Goal: Information Seeking & Learning: Learn about a topic

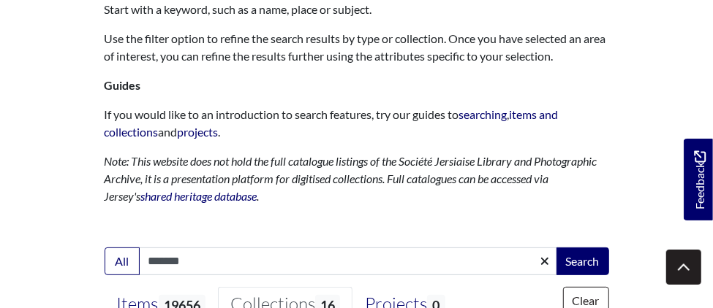
scroll to position [306, 0]
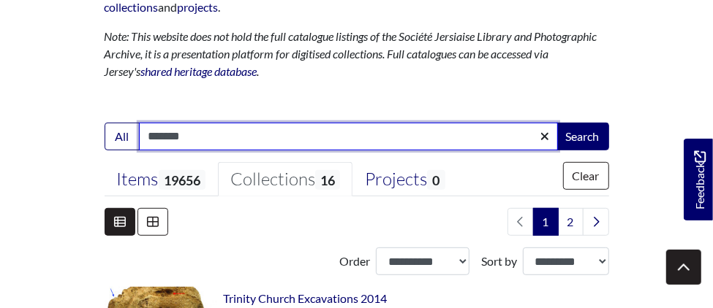
click at [220, 128] on input "*******" at bounding box center [348, 137] width 419 height 28
type input "*"
type input "*****"
click at [556, 123] on button "Search" at bounding box center [582, 137] width 53 height 28
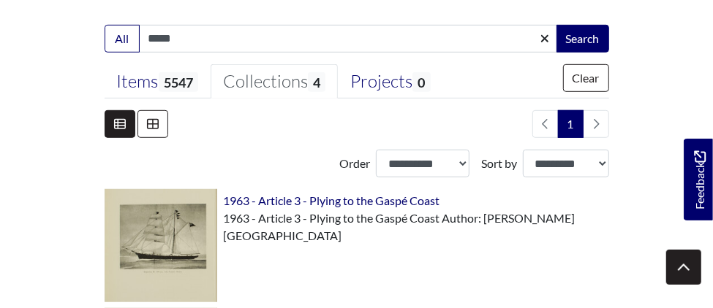
scroll to position [404, 0]
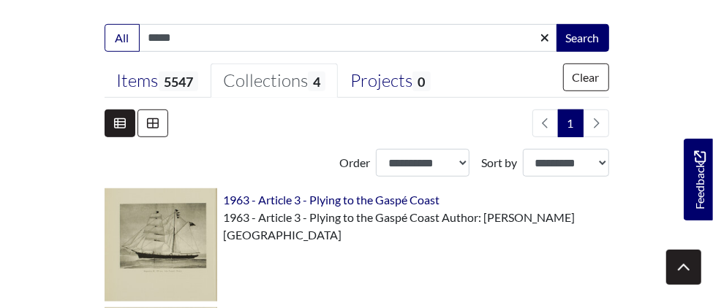
click at [303, 82] on div "Collections 4" at bounding box center [274, 81] width 102 height 22
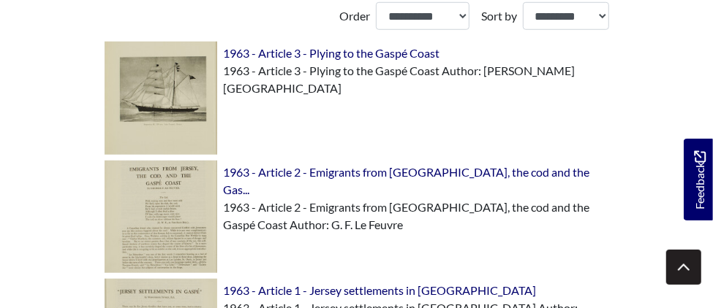
scroll to position [577, 0]
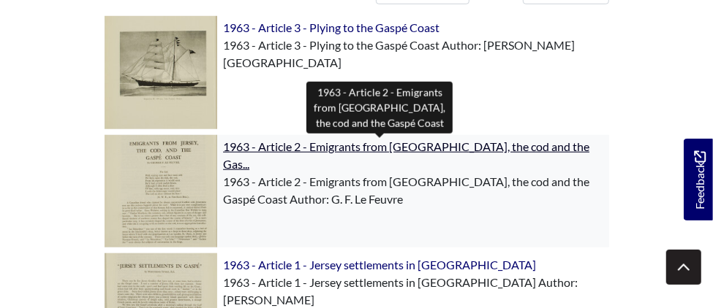
click at [357, 143] on span "1963 - Article 2 - Emigrants from Jersey, the cod and the Gas..." at bounding box center [406, 155] width 366 height 31
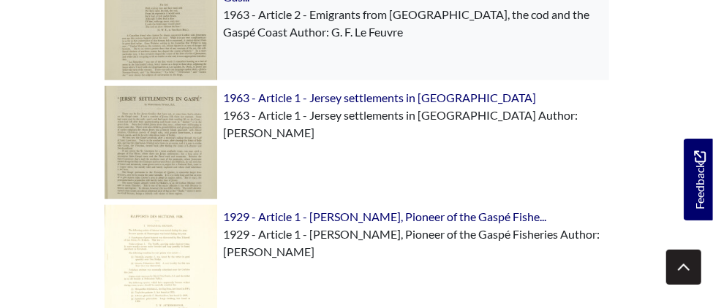
scroll to position [744, 0]
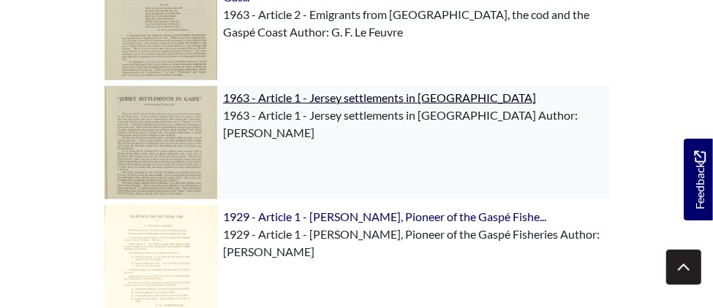
click at [355, 102] on span "1963 - Article 1 - Jersey settlements in Gaspé" at bounding box center [379, 98] width 313 height 14
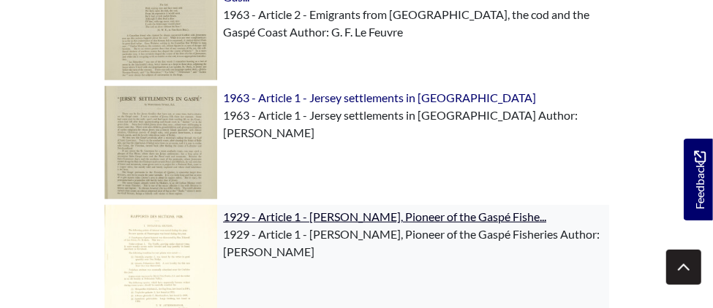
click at [308, 219] on span "1929 - Article 1 - Charles Robin, Pioneer of the Gaspé Fishe..." at bounding box center [384, 217] width 323 height 14
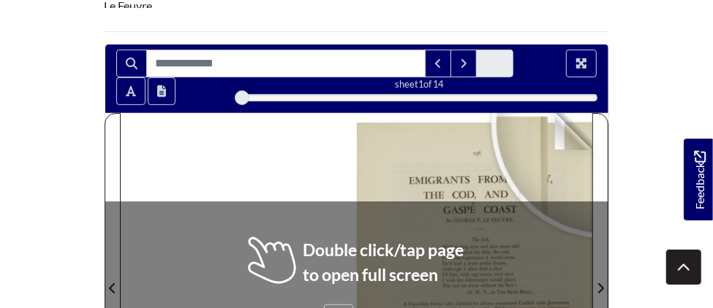
scroll to position [290, 0]
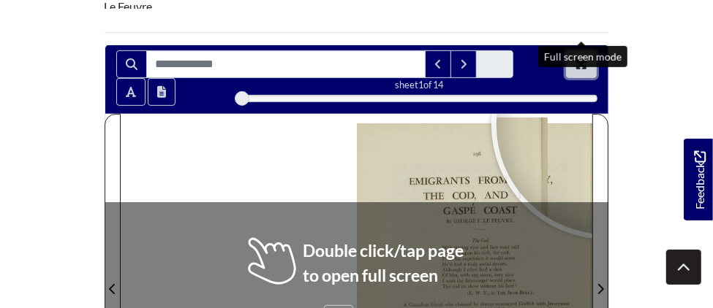
click at [575, 50] on button "Full screen mode" at bounding box center [581, 64] width 31 height 28
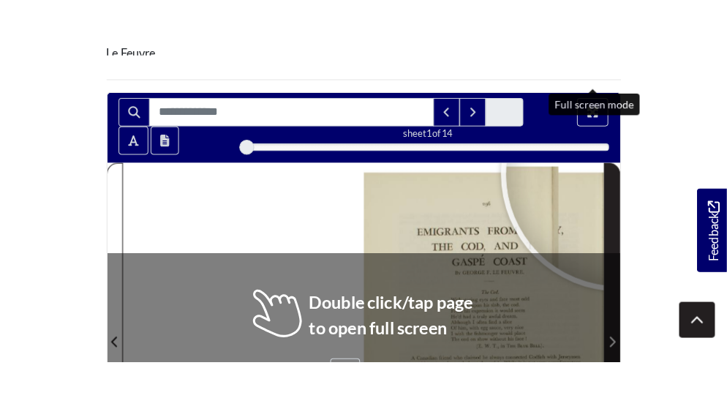
scroll to position [225, 0]
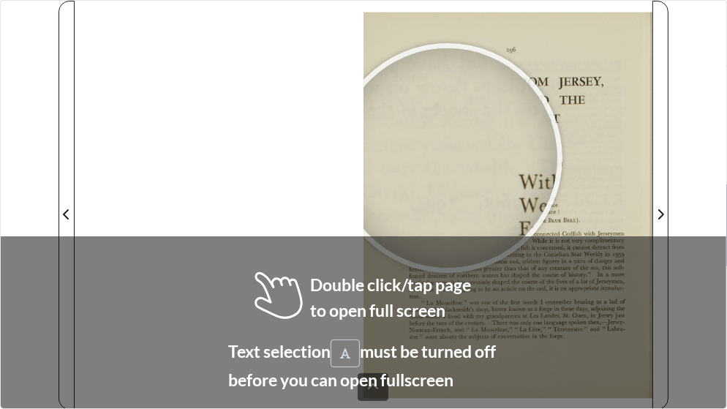
click at [447, 158] on div at bounding box center [447, 157] width 219 height 219
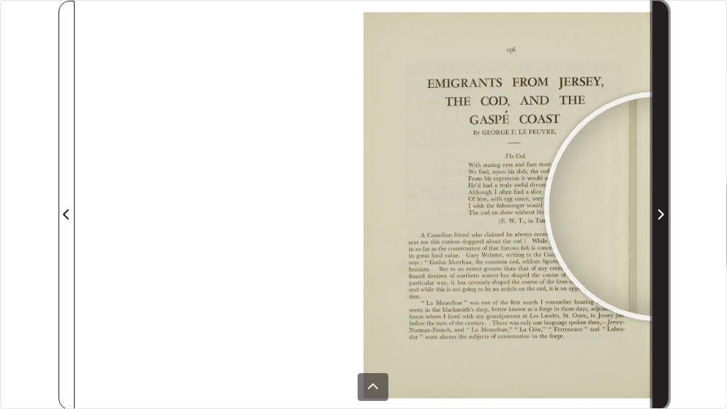
click at [659, 206] on span "Next Page" at bounding box center [660, 214] width 15 height 18
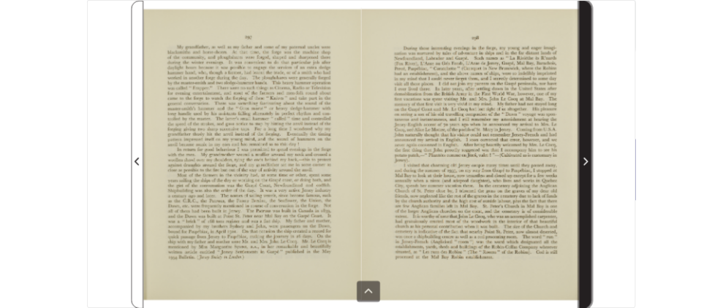
scroll to position [211, 0]
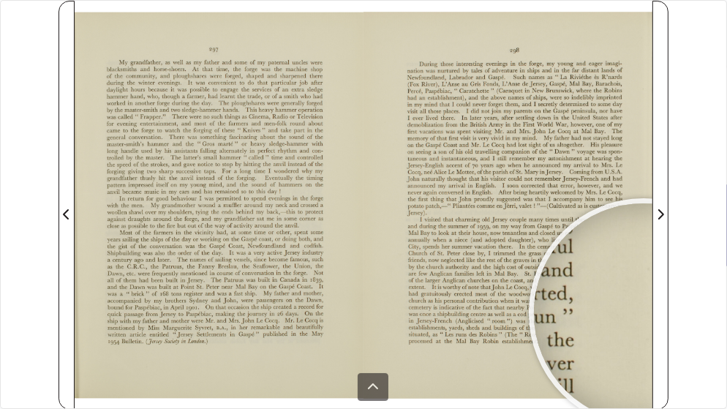
click at [712, 253] on div "sheet 2 of 14 2 *" at bounding box center [363, 204] width 727 height 409
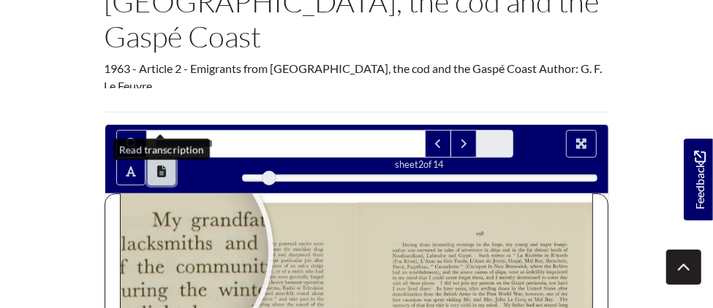
click at [164, 166] on icon "Open transcription window" at bounding box center [161, 172] width 9 height 12
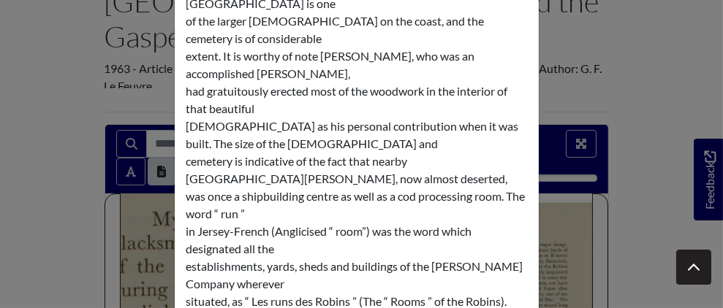
scroll to position [2754, 0]
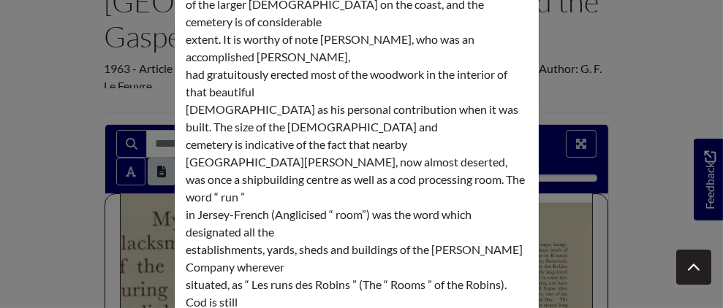
click at [626, 162] on div "Transcription × 297 My grandfather, as well as my father and some of my paterna…" at bounding box center [361, 154] width 723 height 308
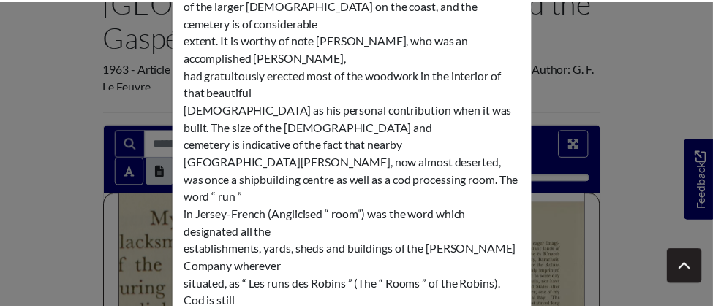
scroll to position [0, 0]
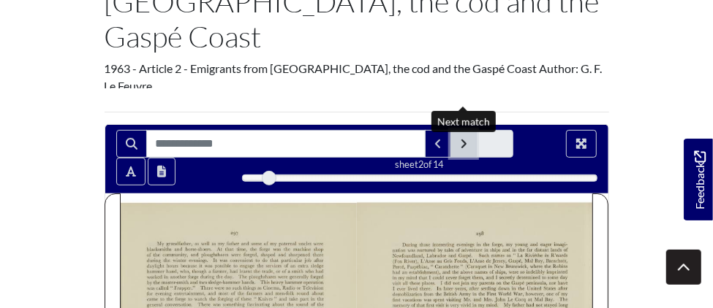
click at [466, 138] on icon "Next Match" at bounding box center [463, 144] width 7 height 12
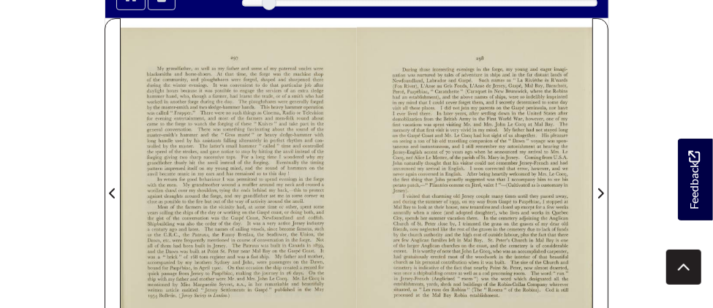
scroll to position [387, 0]
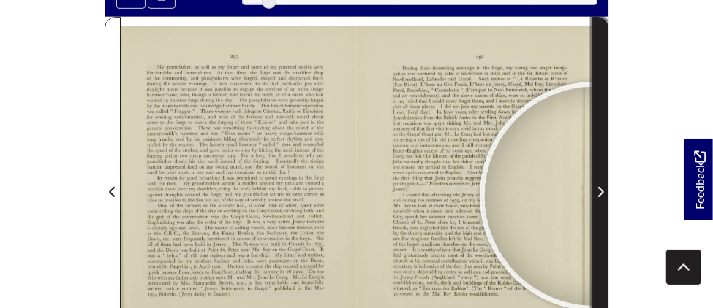
click at [594, 183] on span "Next Page" at bounding box center [600, 192] width 15 height 18
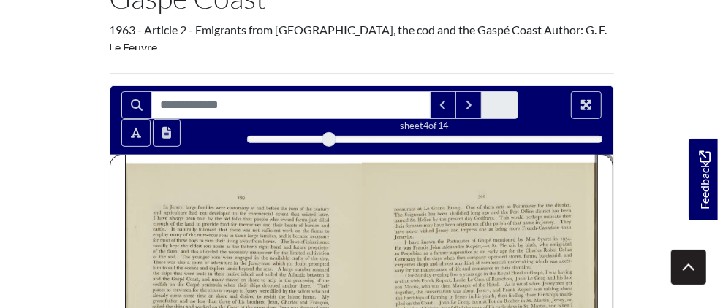
scroll to position [218, 0]
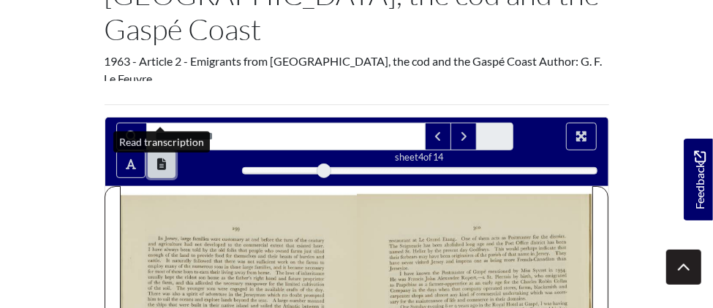
click at [164, 159] on icon "Open transcription window" at bounding box center [161, 165] width 9 height 12
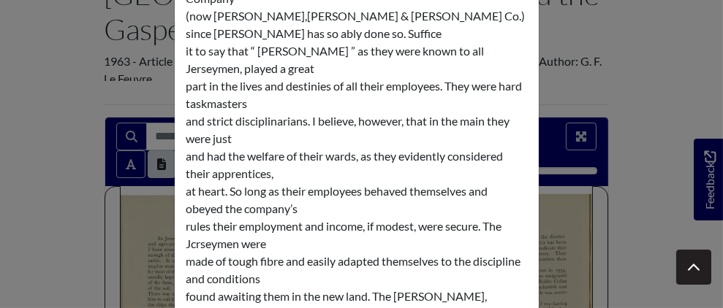
scroll to position [2667, 0]
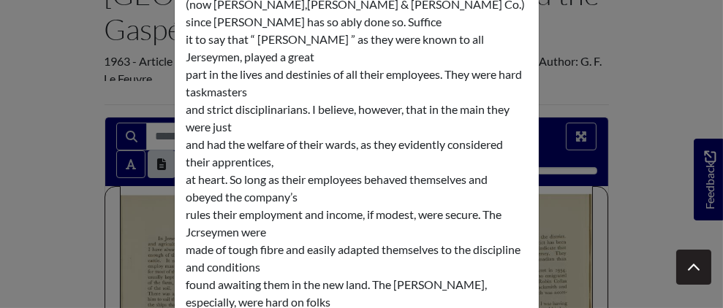
click at [75, 131] on div "Transcription × 299 In Jersey, large families were customary at and before the …" at bounding box center [361, 154] width 723 height 308
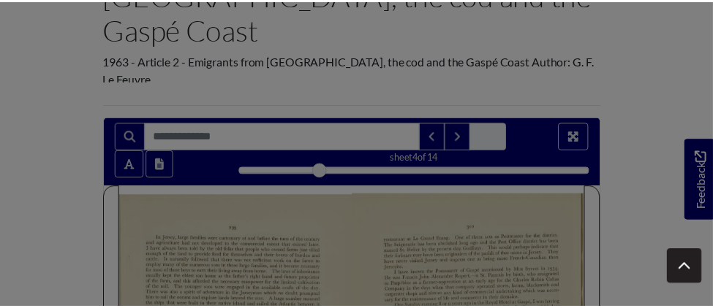
scroll to position [0, 0]
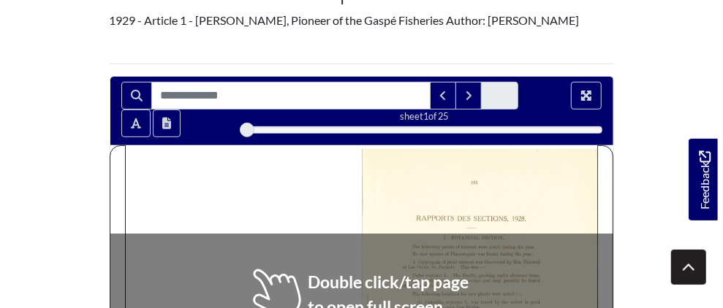
scroll to position [224, 0]
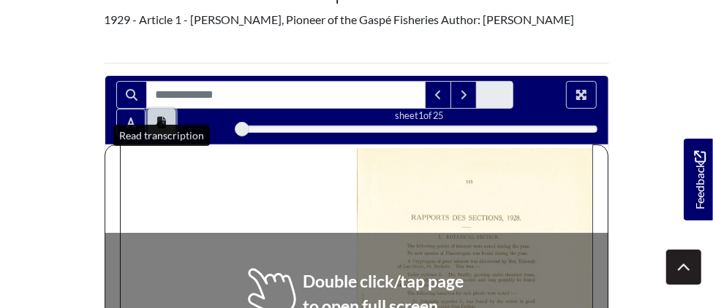
click at [165, 117] on button "Open transcription window" at bounding box center [162, 123] width 28 height 28
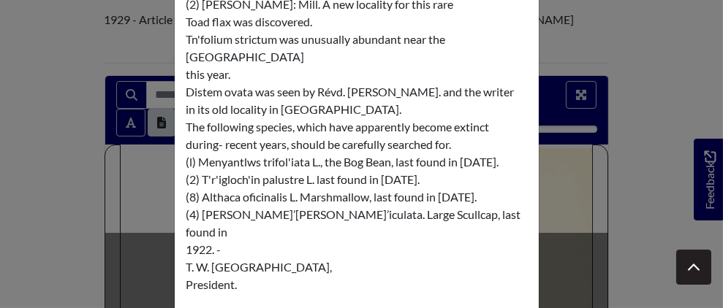
scroll to position [316, 0]
click at [699, 169] on div "Transcription × [STREET_ADDRESS]. I. BOTANICAL SECTION. The following points of…" at bounding box center [361, 154] width 723 height 308
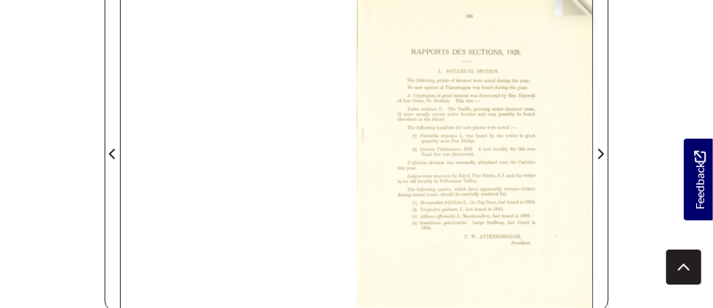
scroll to position [393, 0]
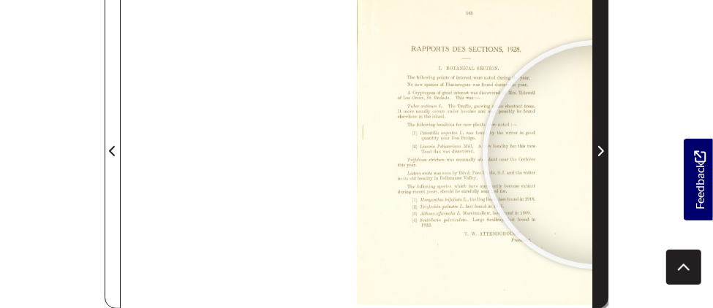
click at [597, 145] on icon "Next Page" at bounding box center [599, 151] width 7 height 12
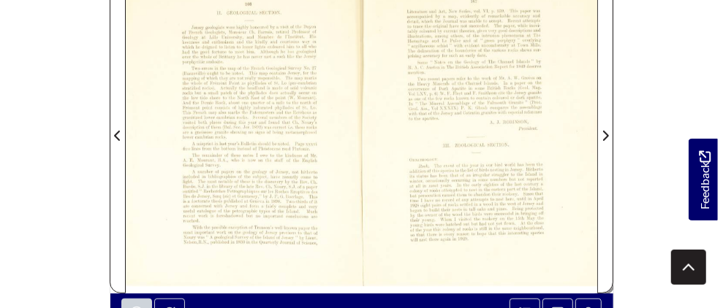
scroll to position [179, 0]
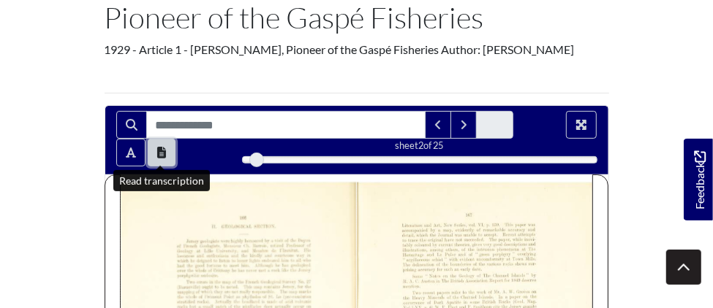
click at [158, 156] on icon "Open transcription window" at bounding box center [161, 153] width 9 height 12
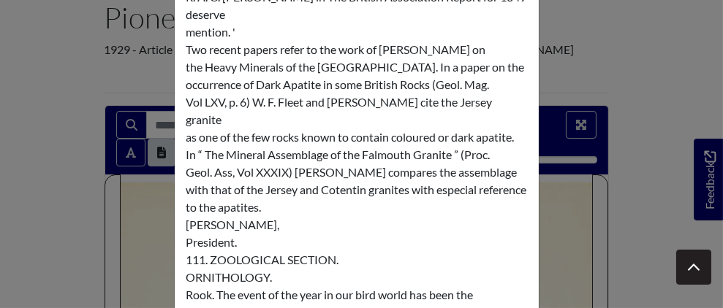
scroll to position [1474, 0]
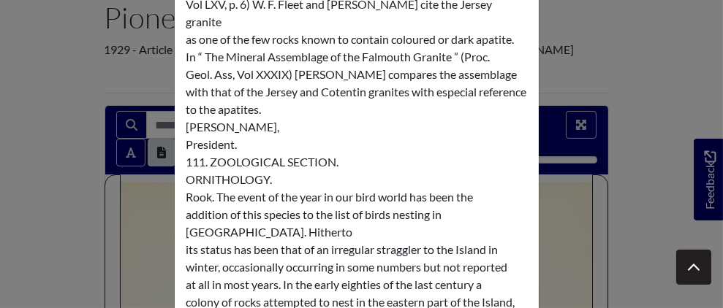
click at [640, 121] on div "Transcription × 166. II. GEOLOGICAL SECTION. Jersey geologists were highly hono…" at bounding box center [361, 154] width 723 height 308
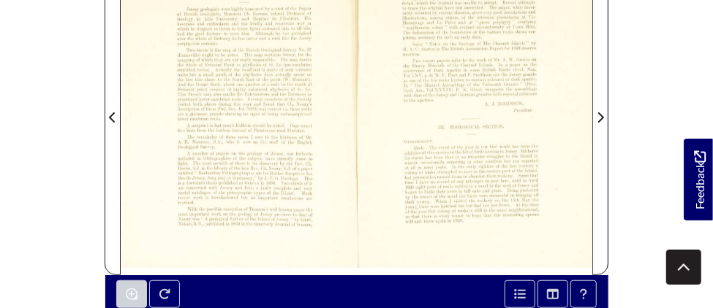
scroll to position [417, 0]
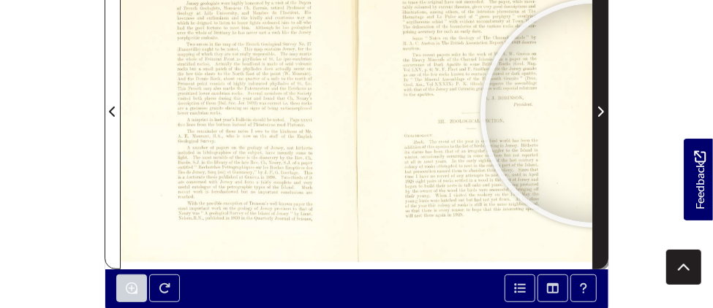
click at [595, 112] on span "Next Page" at bounding box center [600, 112] width 15 height 18
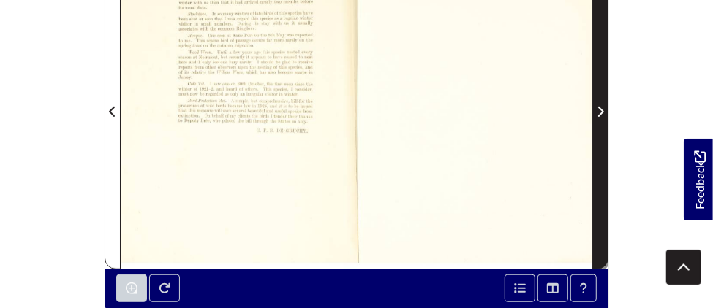
click at [595, 112] on span "Next Page" at bounding box center [600, 112] width 15 height 18
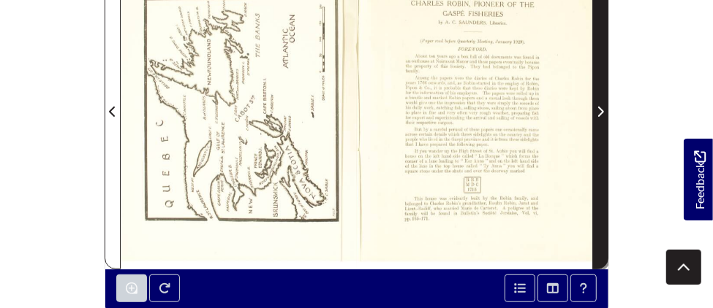
click at [595, 112] on span "Next Page" at bounding box center [600, 112] width 15 height 18
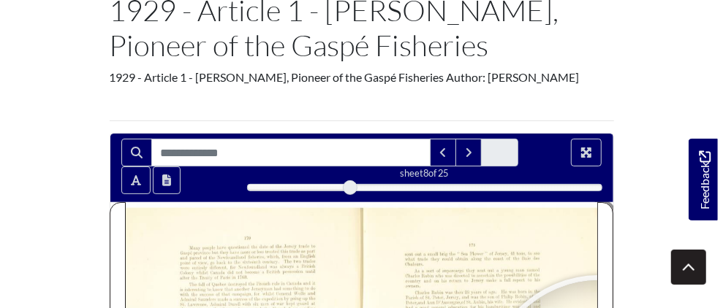
scroll to position [148, 0]
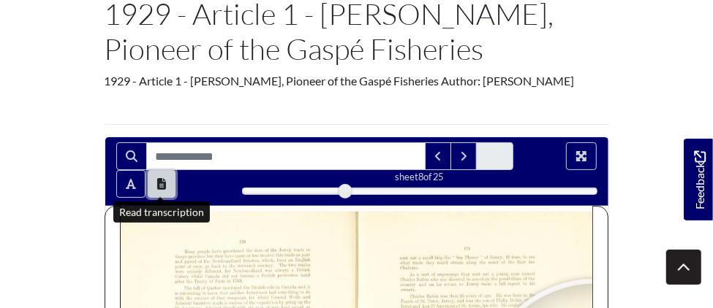
click at [157, 185] on icon "Open transcription window" at bounding box center [161, 184] width 9 height 12
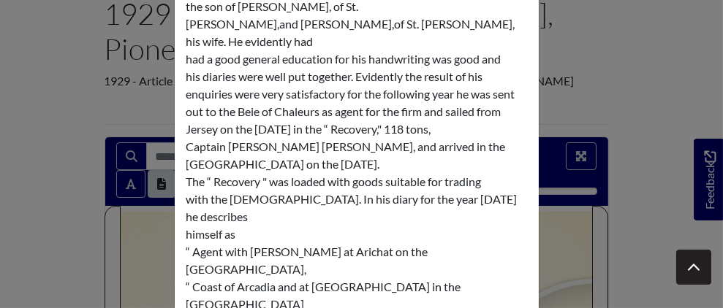
scroll to position [1474, 0]
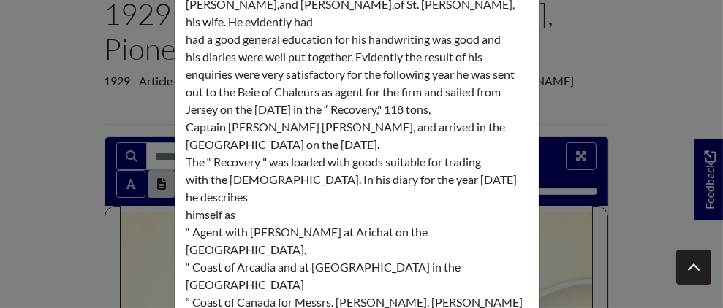
click at [618, 86] on div "Transcription × 170 Many people have questioned the date of the Jersey trade to…" at bounding box center [361, 154] width 723 height 308
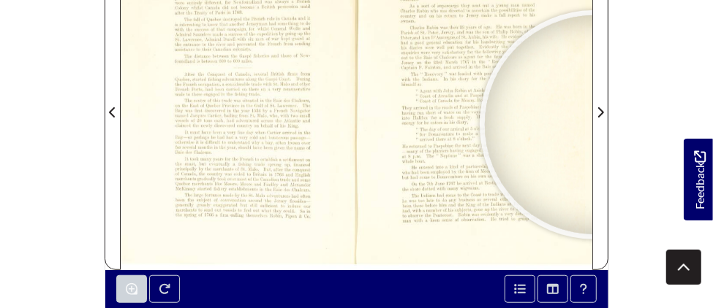
scroll to position [419, 0]
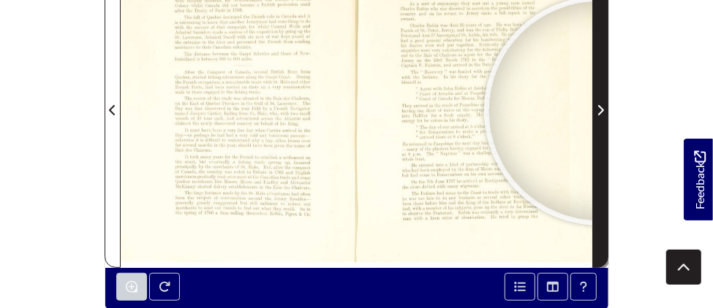
click at [599, 110] on icon "Next Page" at bounding box center [599, 111] width 7 height 12
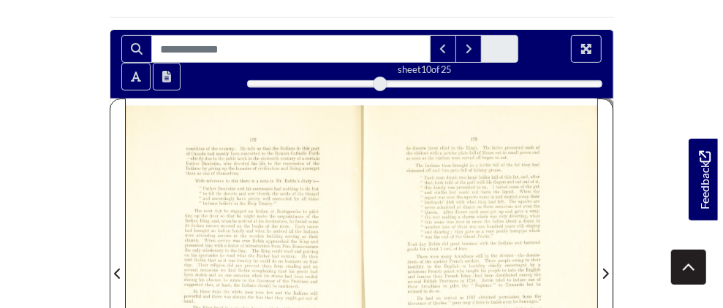
scroll to position [251, 0]
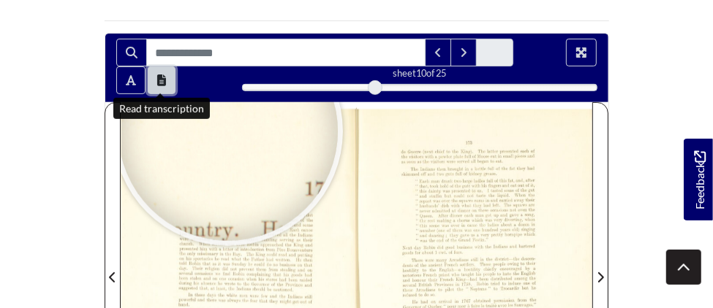
click at [159, 80] on icon "Open transcription window" at bounding box center [161, 81] width 9 height 12
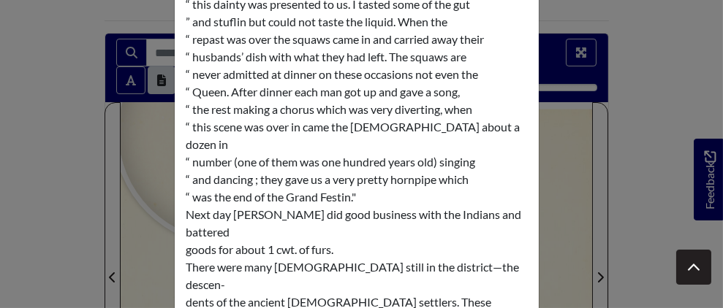
scroll to position [1456, 0]
